Goal: Task Accomplishment & Management: Use online tool/utility

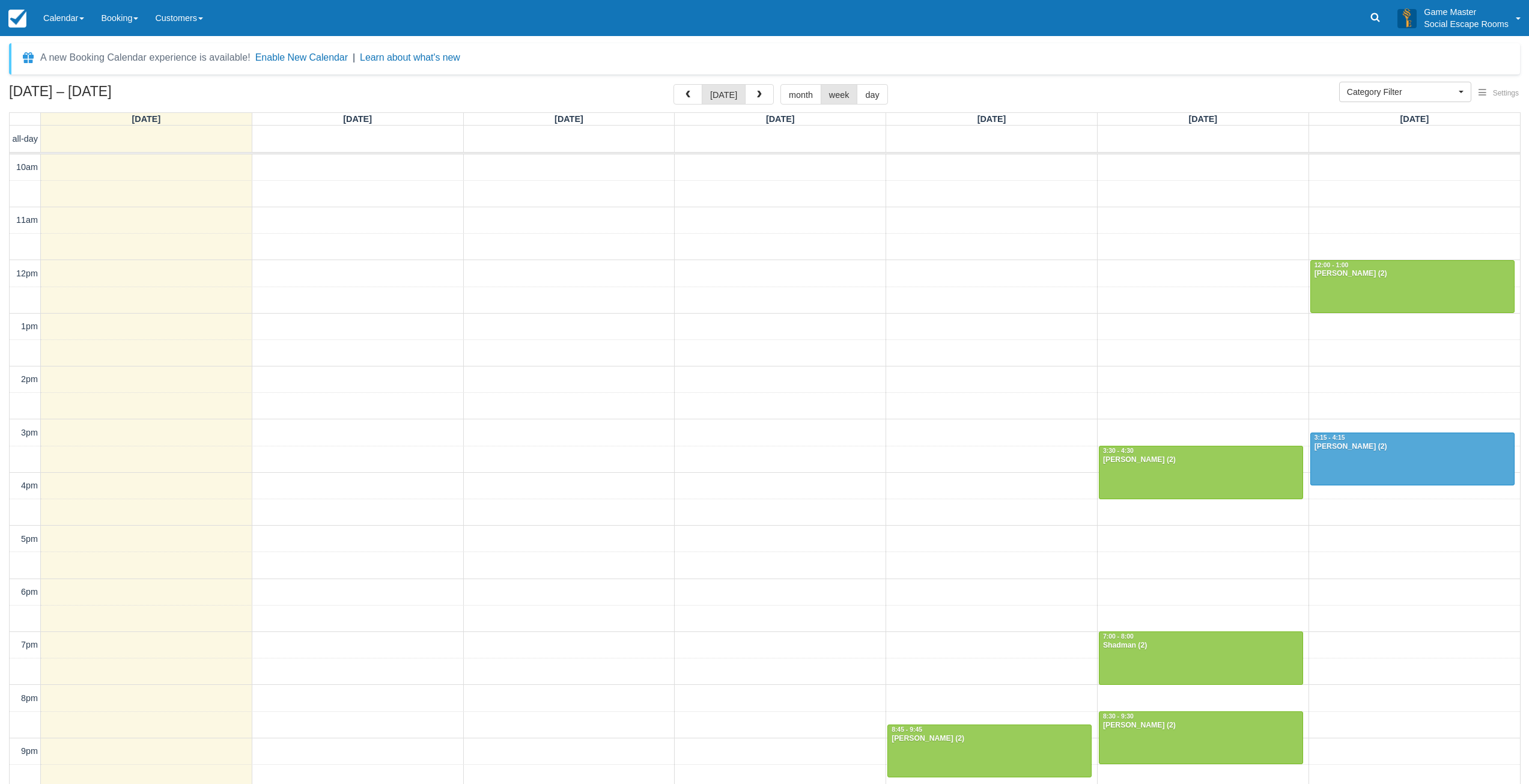
select select
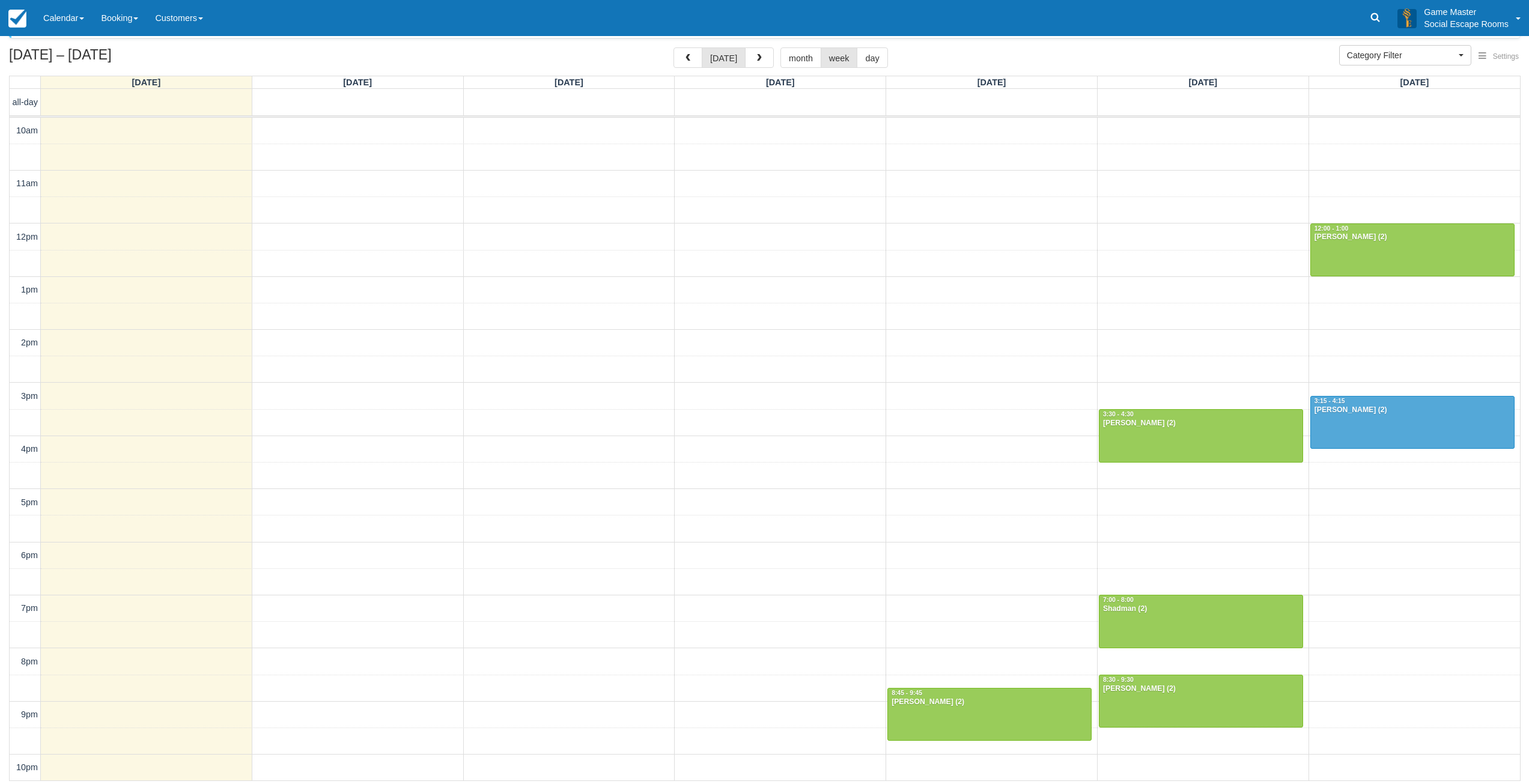
scroll to position [2, 0]
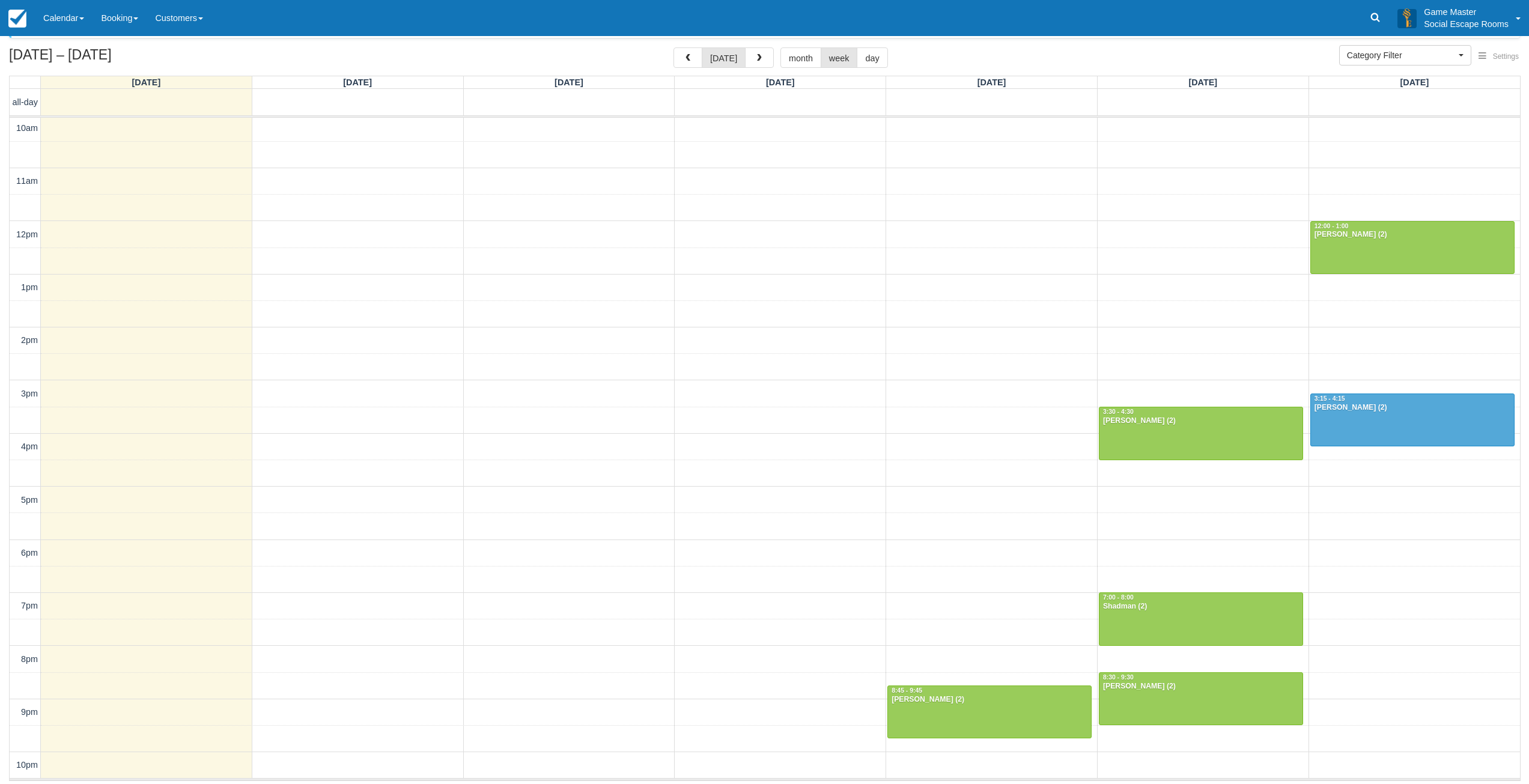
drag, startPoint x: 65, startPoint y: 28, endPoint x: 66, endPoint y: 42, distance: 14.0
click at [65, 28] on link "Calendar" at bounding box center [64, 18] width 58 height 36
click at [75, 158] on link "Day" at bounding box center [83, 164] width 95 height 25
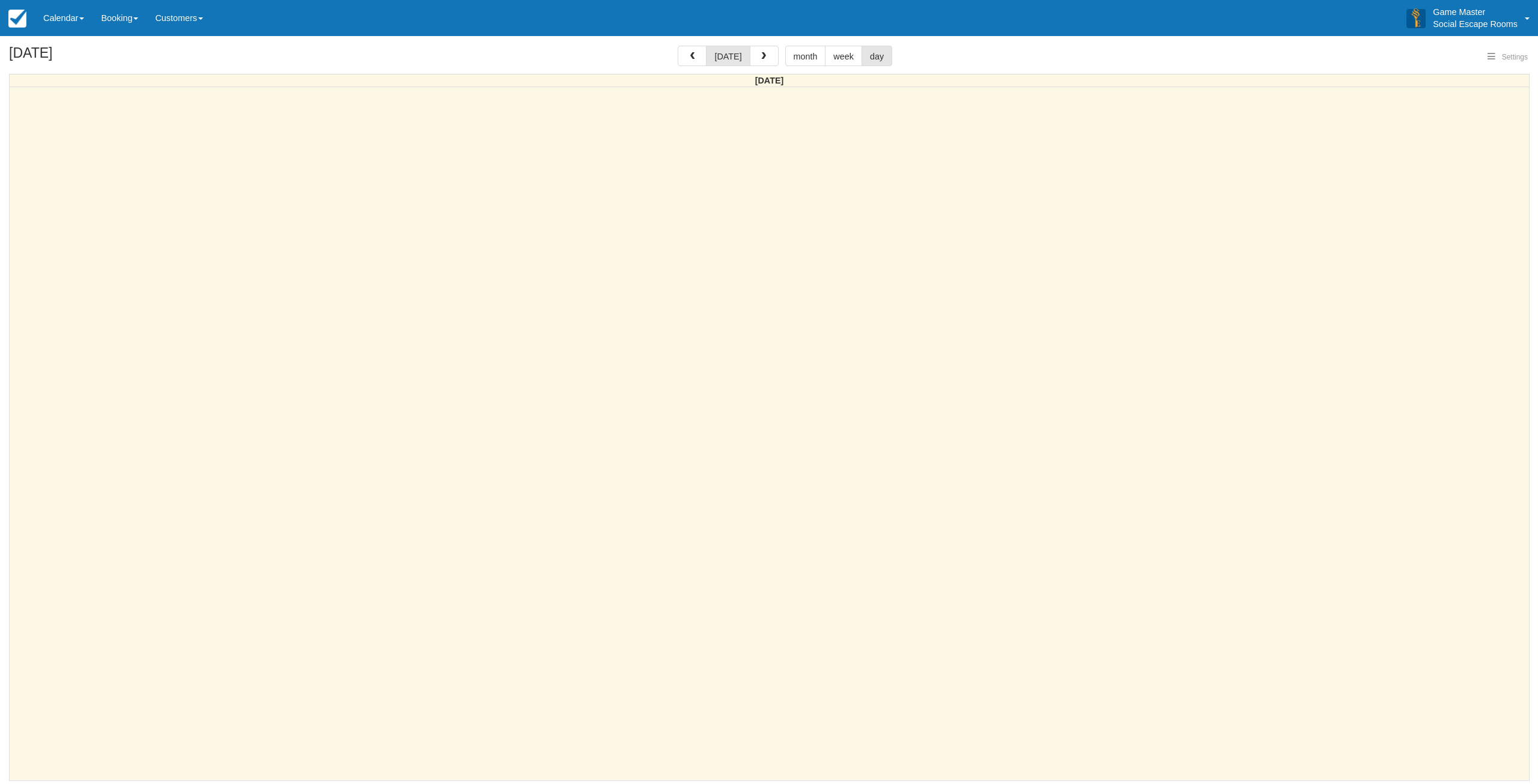
select select
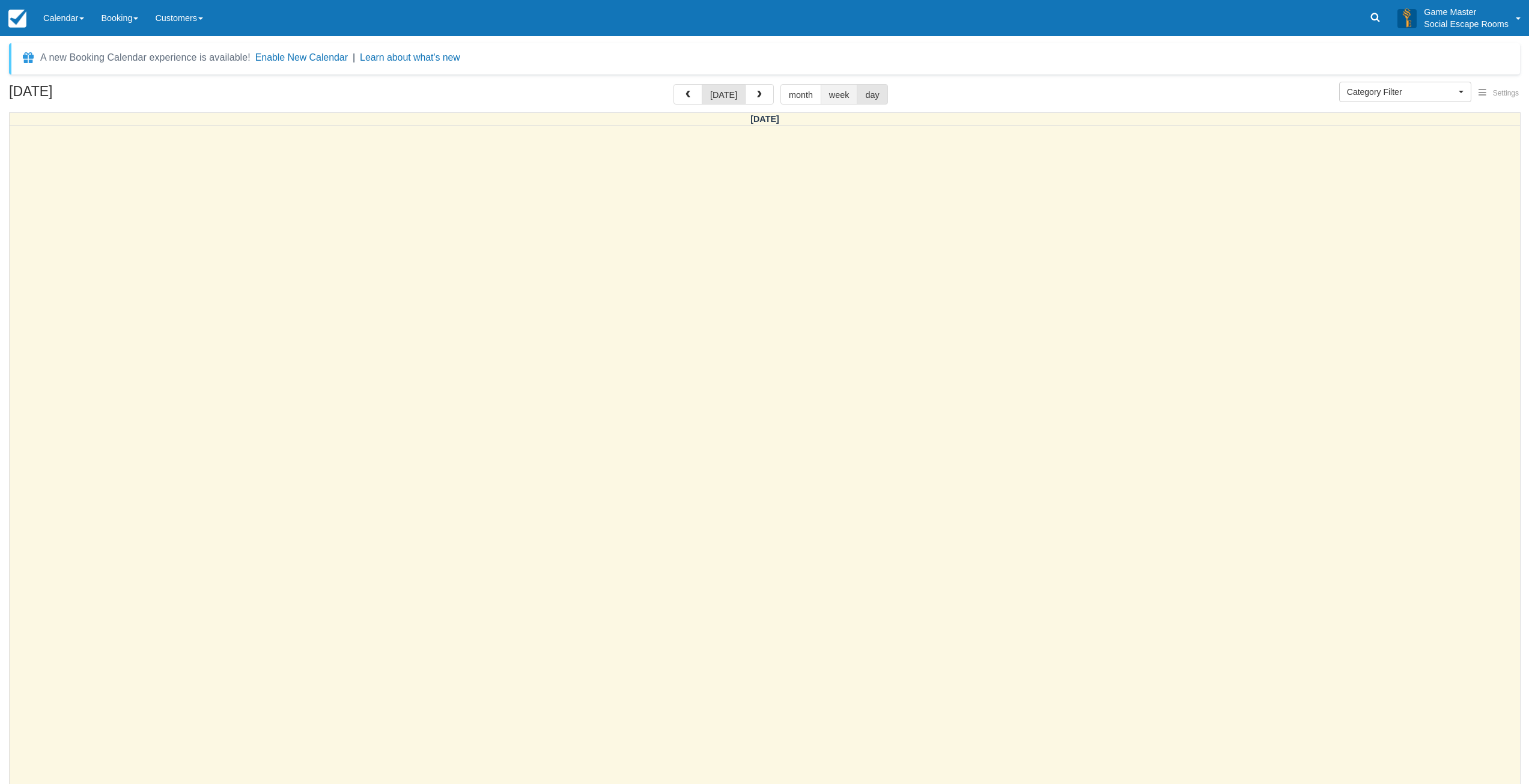
click at [829, 95] on button "week" at bounding box center [839, 94] width 37 height 21
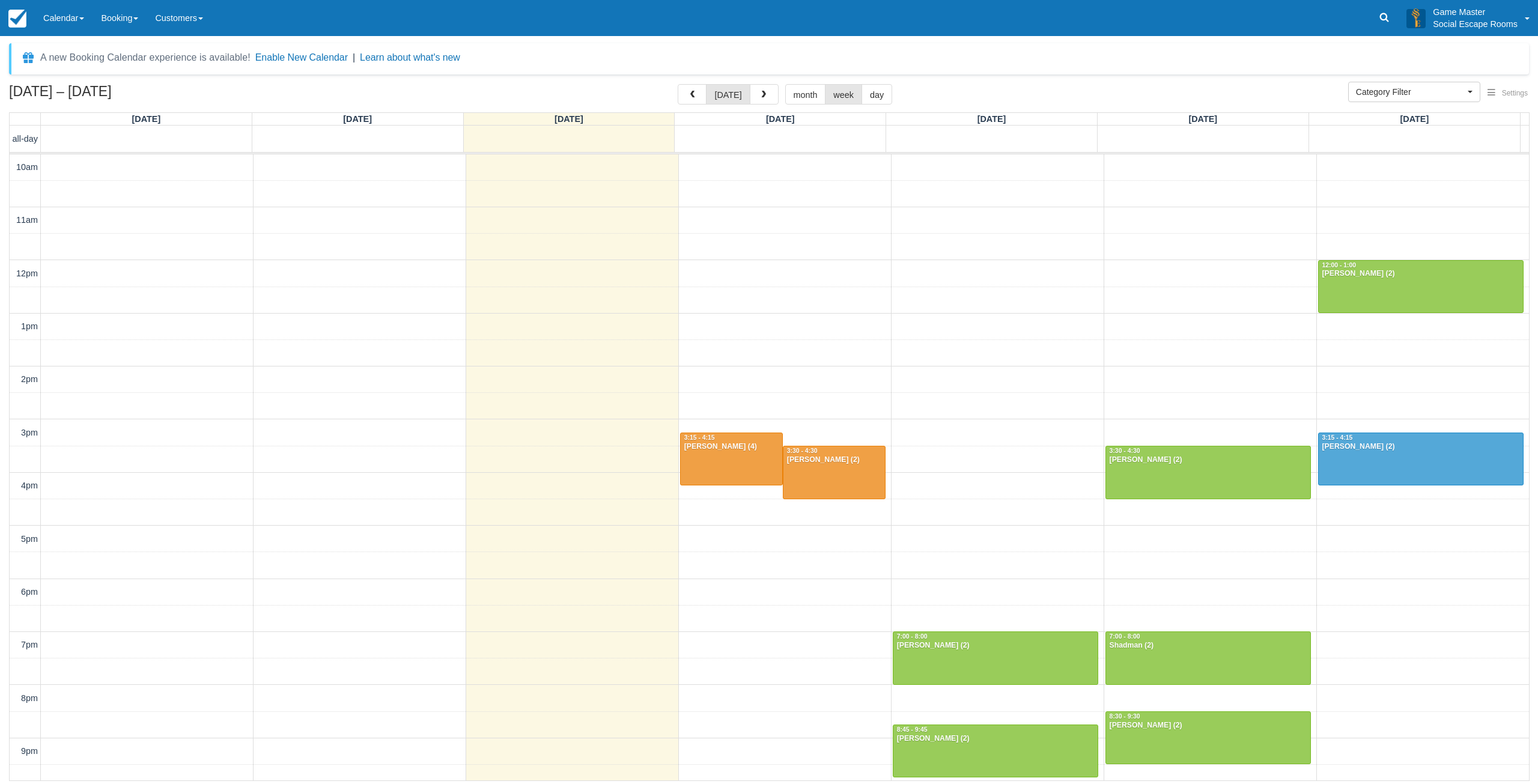
scroll to position [37, 0]
